Goal: Task Accomplishment & Management: Manage account settings

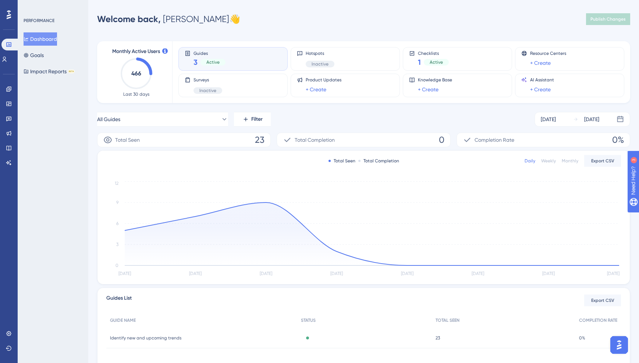
click at [220, 58] on div "3 Active" at bounding box center [209, 62] width 32 height 10
click at [28, 55] on icon at bounding box center [26, 55] width 4 height 4
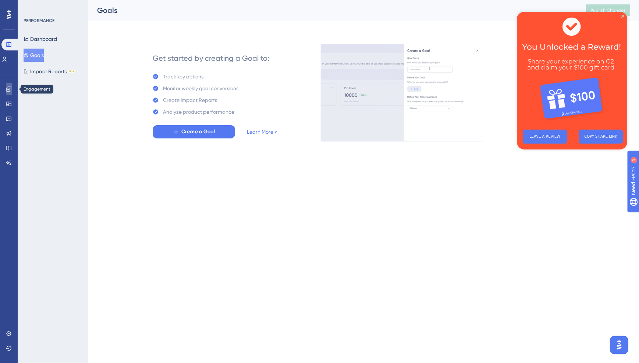
click at [11, 87] on icon at bounding box center [9, 89] width 6 height 6
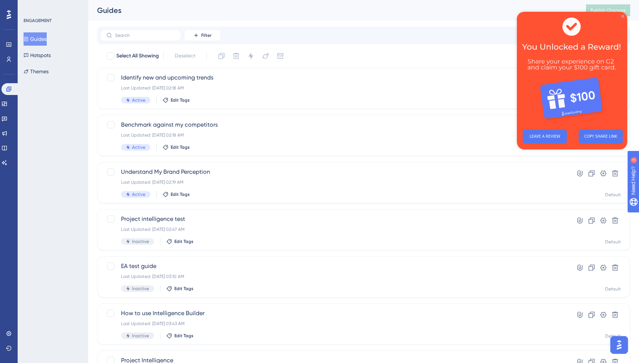
click at [623, 17] on icon "Close Preview" at bounding box center [622, 16] width 3 height 3
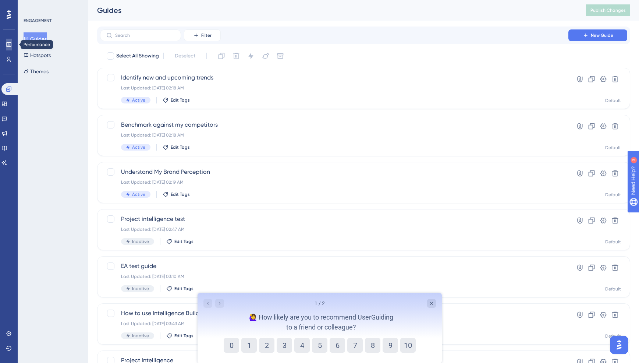
click at [8, 46] on icon at bounding box center [9, 45] width 6 height 6
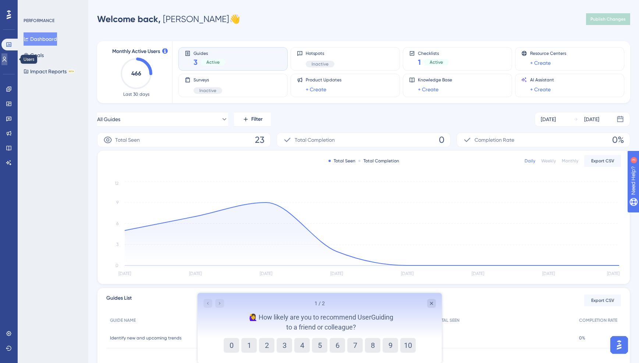
click at [6, 59] on link at bounding box center [4, 59] width 6 height 12
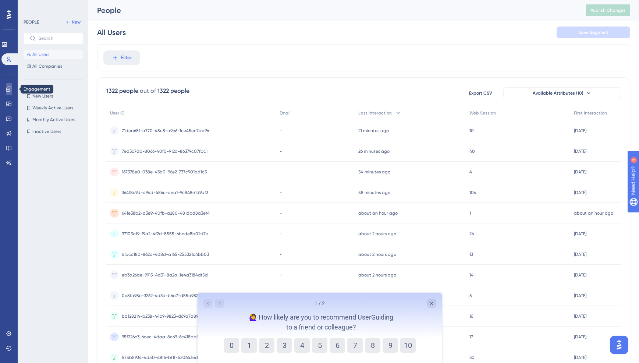
click at [6, 85] on link at bounding box center [9, 89] width 6 height 12
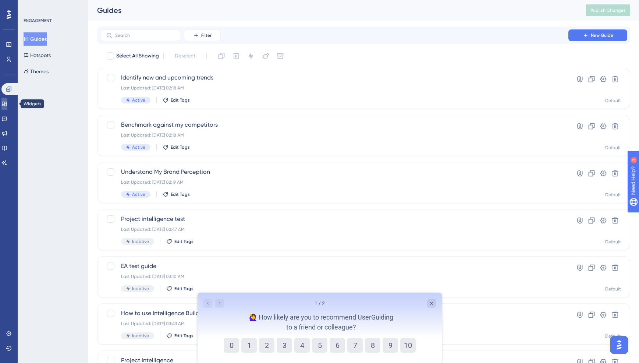
click at [7, 102] on icon at bounding box center [4, 104] width 6 height 6
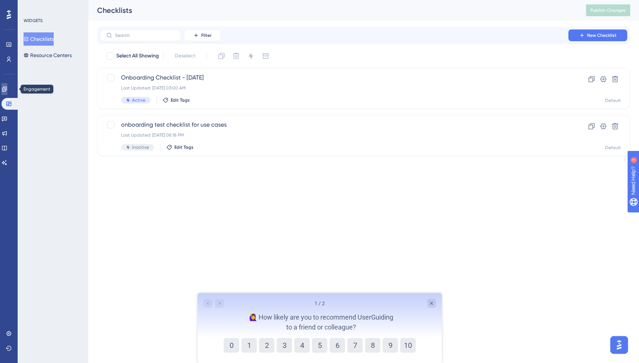
click at [7, 85] on link at bounding box center [4, 89] width 6 height 12
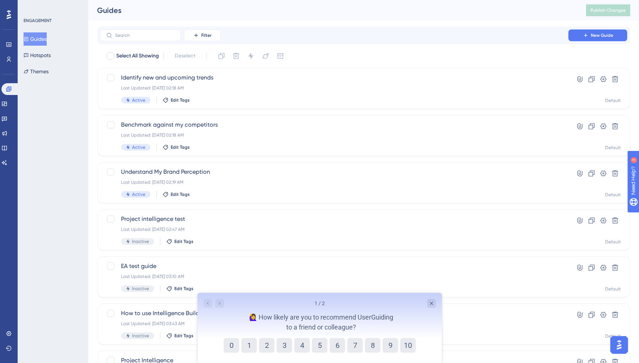
click at [7, 10] on icon at bounding box center [9, 15] width 4 height 10
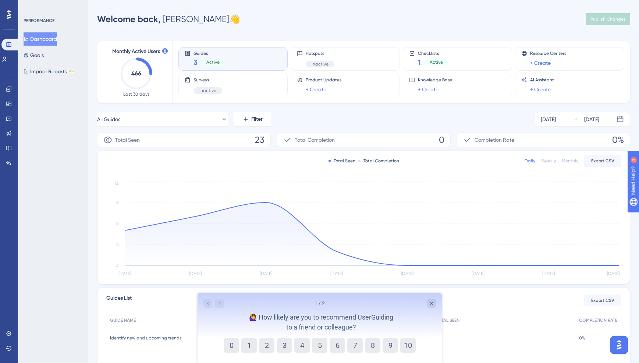
click at [227, 60] on div "Guides 3 Active" at bounding box center [233, 58] width 97 height 17
click at [255, 60] on div "Guides 3 Active" at bounding box center [233, 58] width 97 height 17
click at [43, 58] on button "Goals" at bounding box center [34, 55] width 20 height 13
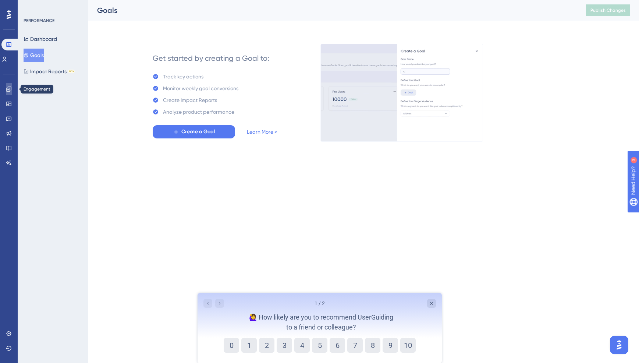
click at [8, 86] on icon at bounding box center [8, 88] width 5 height 5
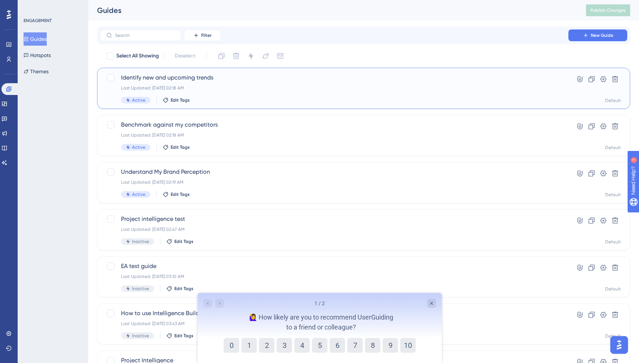
click at [280, 83] on div "Identify new and upcoming trends Last Updated: Jun 28 2025, 02:18 AM Active Edi…" at bounding box center [334, 88] width 426 height 30
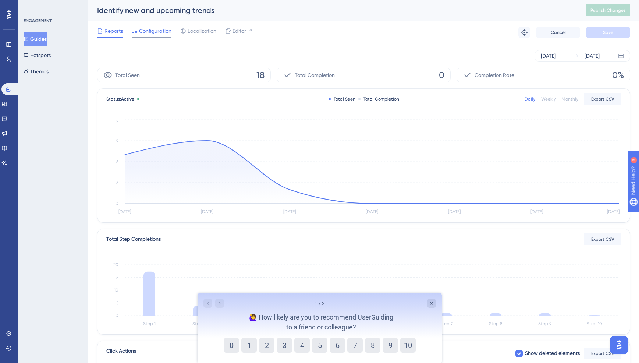
click at [153, 30] on span "Configuration" at bounding box center [155, 30] width 32 height 9
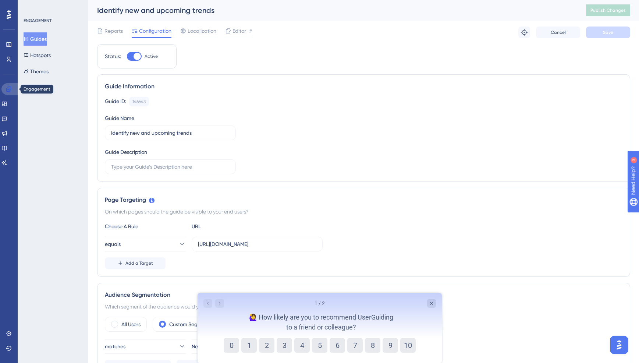
click at [12, 88] on link at bounding box center [10, 89] width 18 height 12
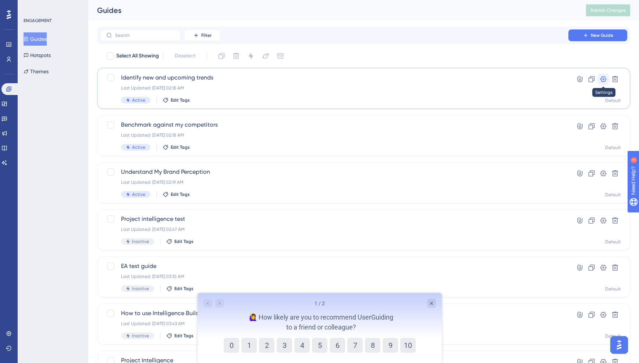
click at [602, 82] on icon at bounding box center [602, 78] width 7 height 7
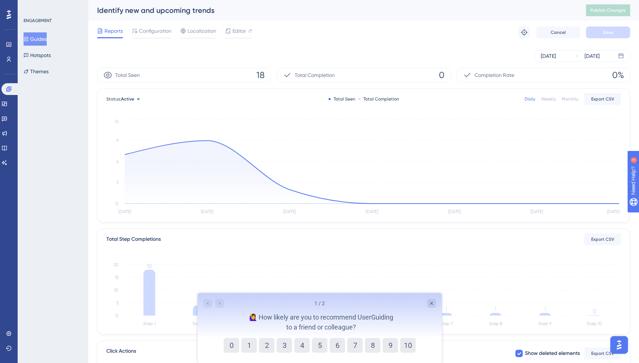
click at [33, 43] on button "Guides" at bounding box center [35, 38] width 23 height 13
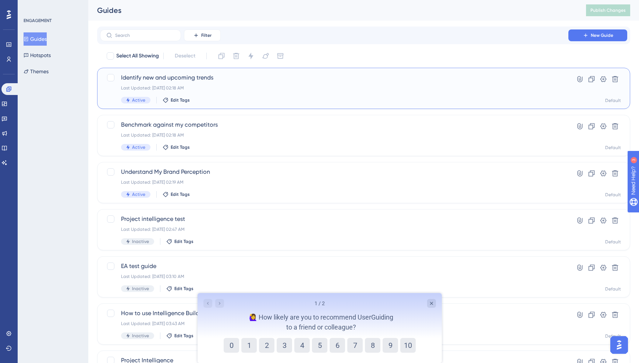
click at [134, 98] on span "Active" at bounding box center [138, 100] width 13 height 6
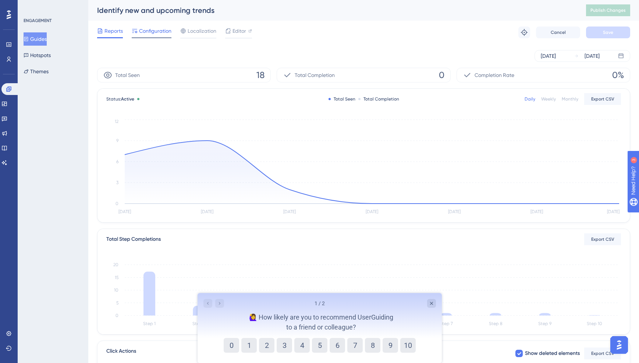
click at [156, 28] on span "Configuration" at bounding box center [155, 30] width 32 height 9
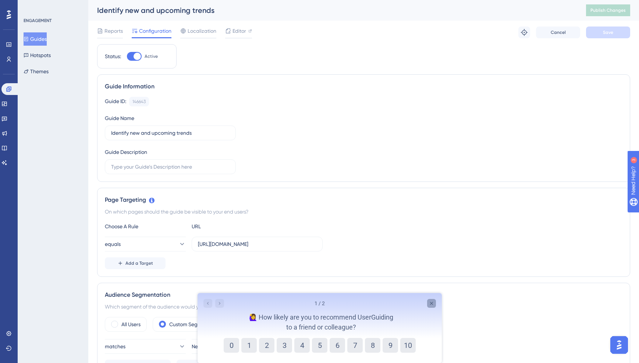
click at [432, 302] on icon "Close survey" at bounding box center [431, 303] width 6 height 6
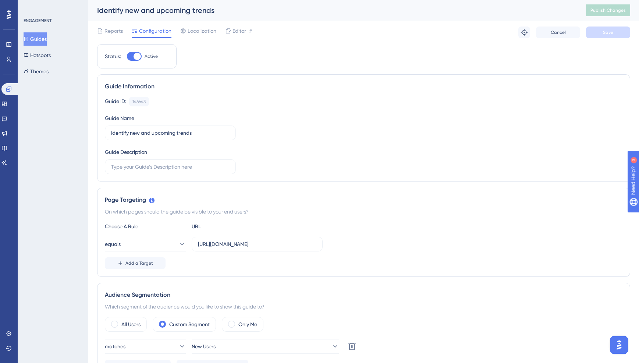
click at [42, 35] on button "Guides" at bounding box center [35, 38] width 23 height 13
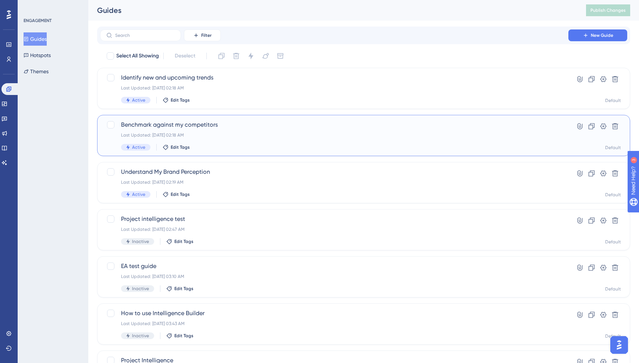
click at [502, 135] on div "Last Updated: Jun 28 2025, 02:18 AM" at bounding box center [334, 135] width 426 height 6
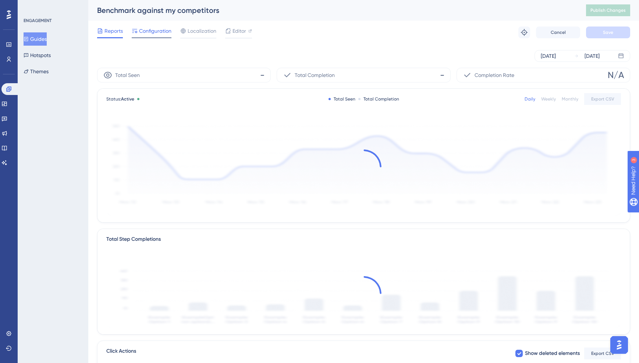
click at [153, 32] on span "Configuration" at bounding box center [155, 30] width 32 height 9
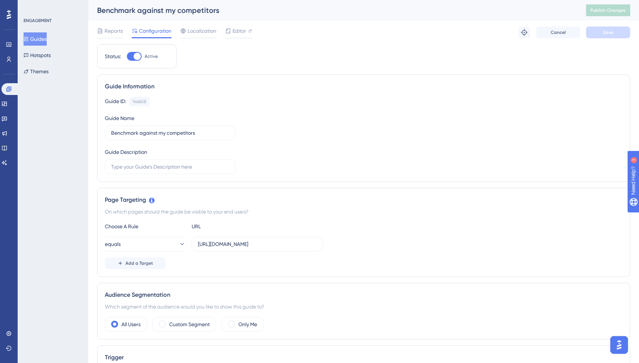
click at [34, 47] on div "Guides Hotspots Themes" at bounding box center [54, 55] width 60 height 46
click at [34, 44] on button "Guides" at bounding box center [35, 38] width 23 height 13
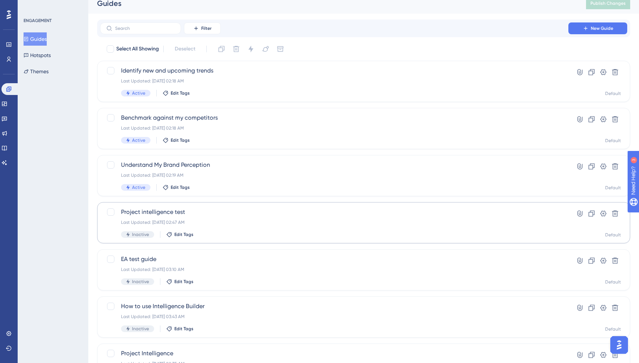
scroll to position [8, 0]
click at [109, 48] on div at bounding box center [110, 48] width 7 height 7
checkbox input "true"
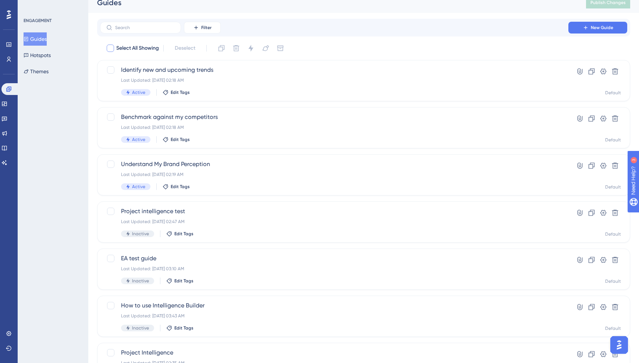
checkbox input "true"
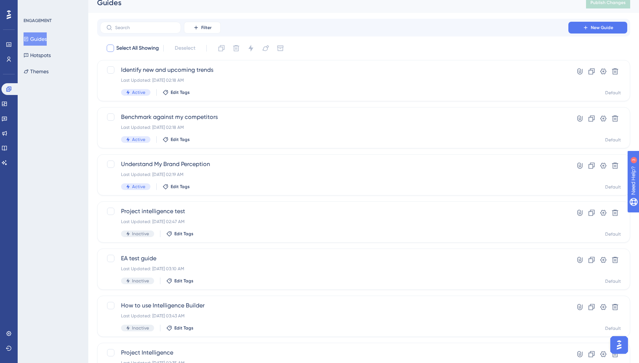
checkbox input "true"
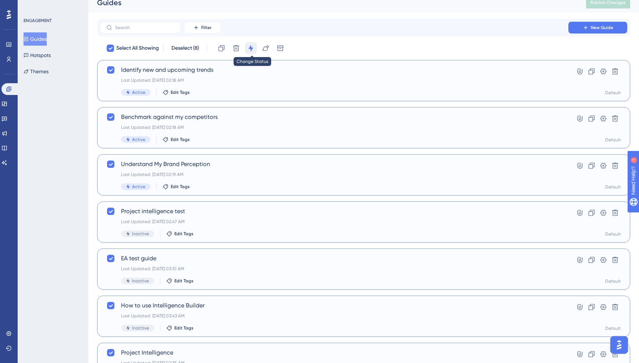
click at [249, 50] on icon at bounding box center [250, 48] width 7 height 7
